Goal: Check status: Check status

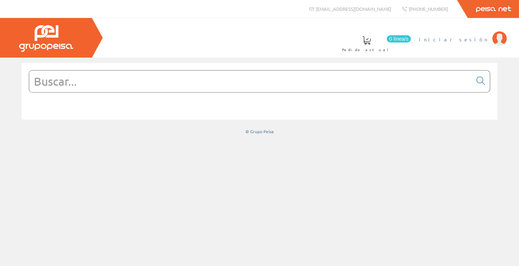
click at [472, 37] on span "Iniciar sesión" at bounding box center [454, 39] width 70 height 7
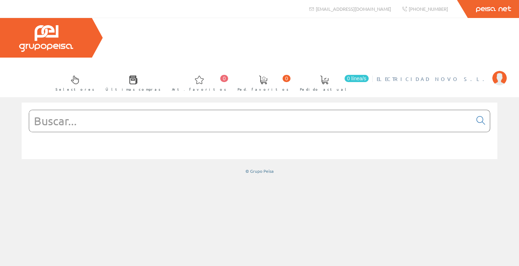
click at [453, 75] on span "ELECTRICIDAD NOVO S.L." at bounding box center [433, 78] width 112 height 7
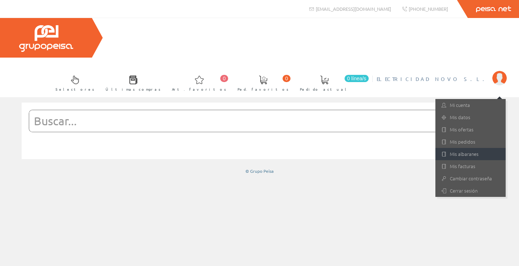
click at [462, 148] on link "Mis albaranes" at bounding box center [470, 154] width 70 height 12
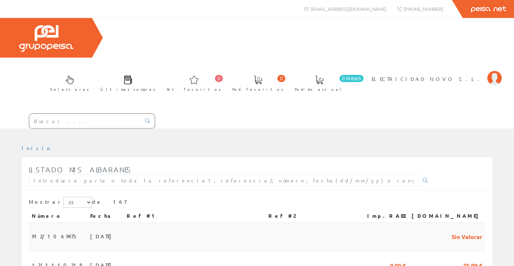
click at [46, 230] on span "912/1069475" at bounding box center [55, 236] width 46 height 12
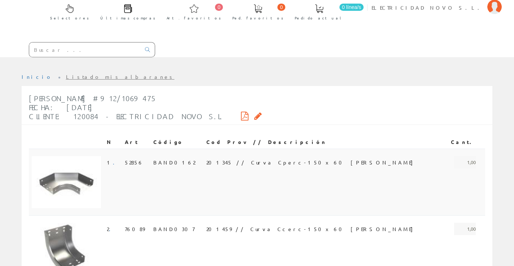
scroll to position [72, 0]
